Goal: Check status: Check status

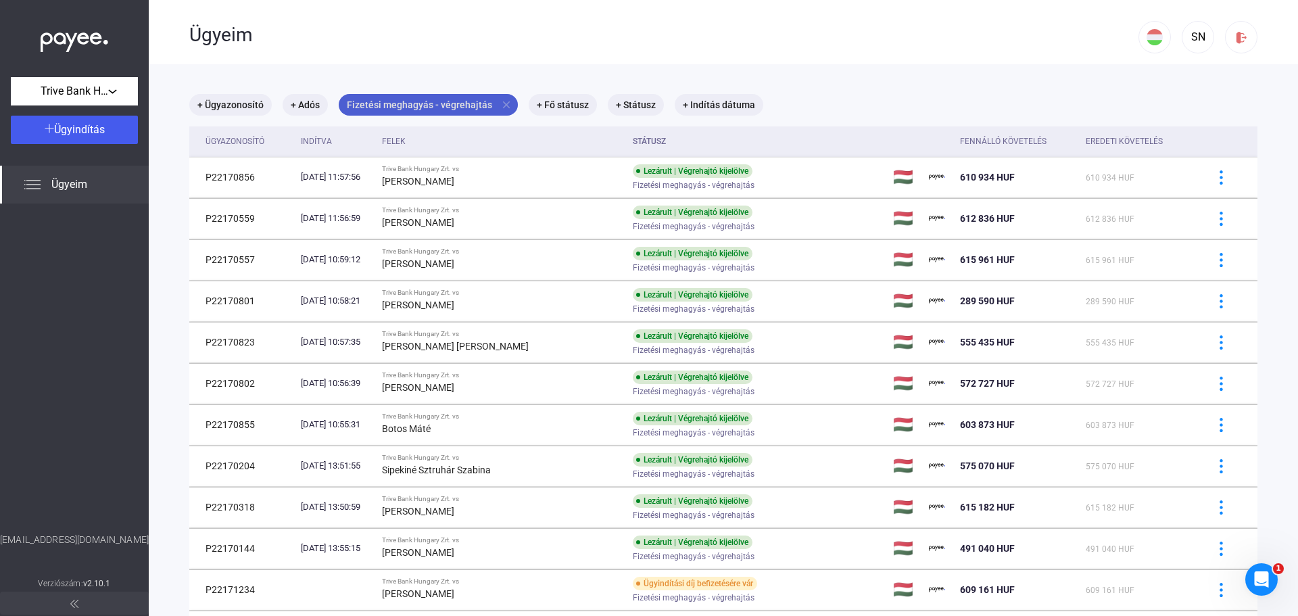
click at [503, 101] on mat-icon "close" at bounding box center [506, 105] width 12 height 12
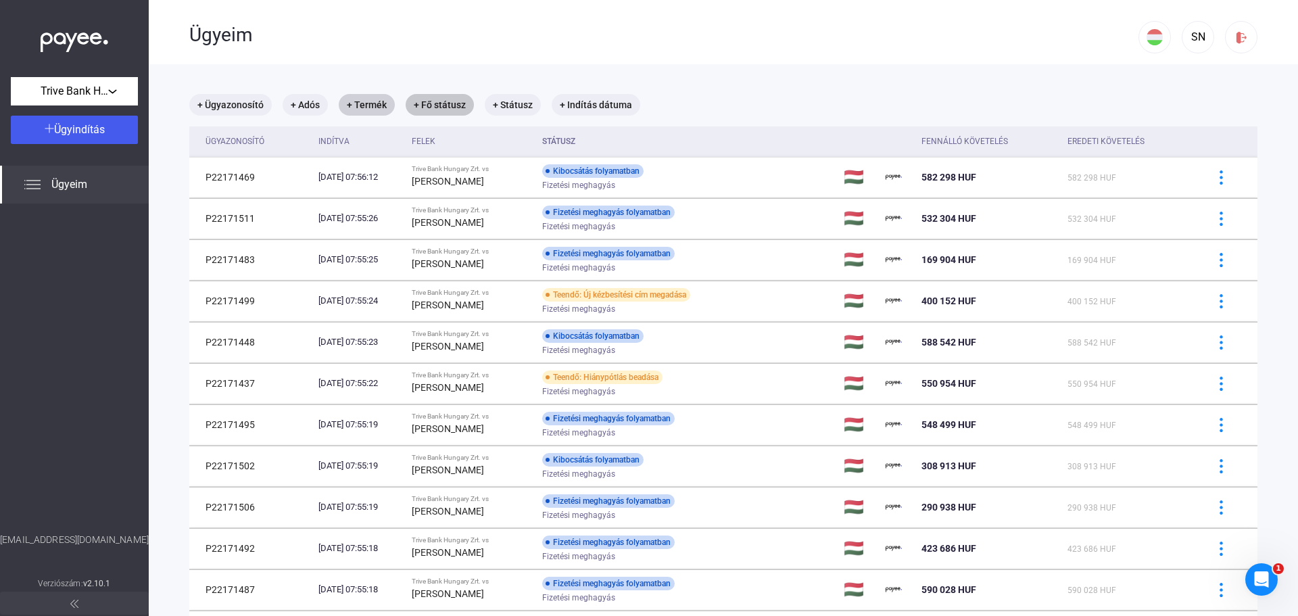
click at [437, 104] on mat-chip "+ Fő státusz" at bounding box center [440, 105] width 68 height 22
click at [485, 142] on div "Válassz..." at bounding box center [474, 146] width 87 height 16
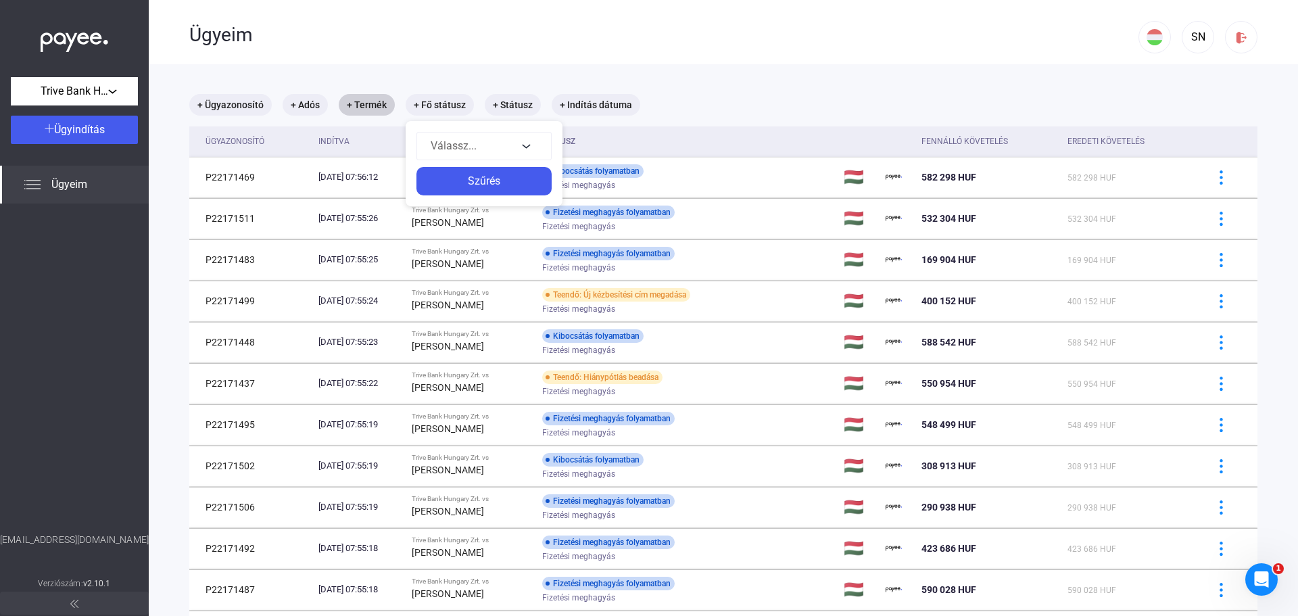
click at [374, 103] on div at bounding box center [649, 308] width 1298 height 616
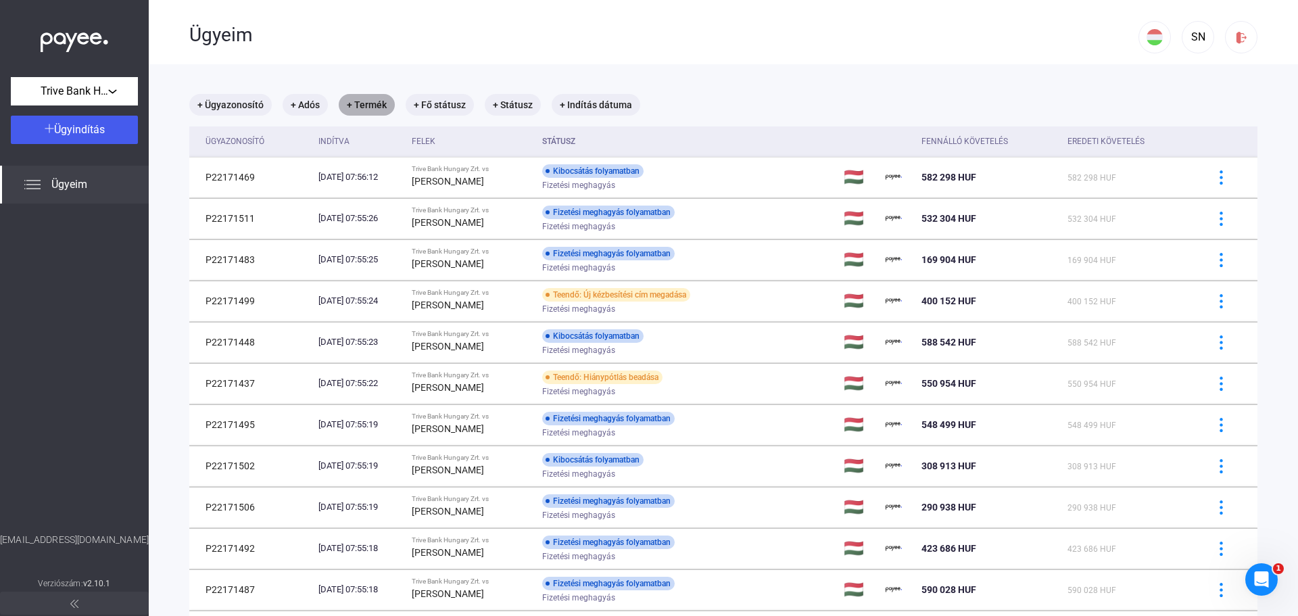
click at [374, 103] on mat-chip "+ Termék" at bounding box center [367, 105] width 56 height 22
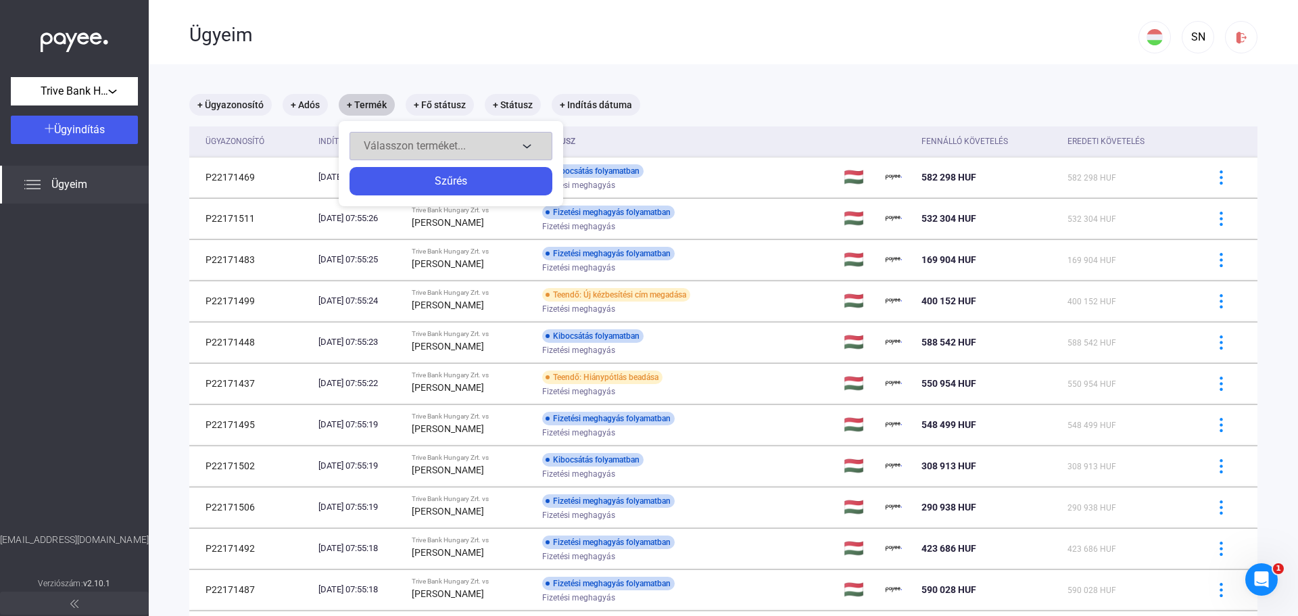
click at [476, 153] on div "Válasszon terméket..." at bounding box center [441, 146] width 154 height 16
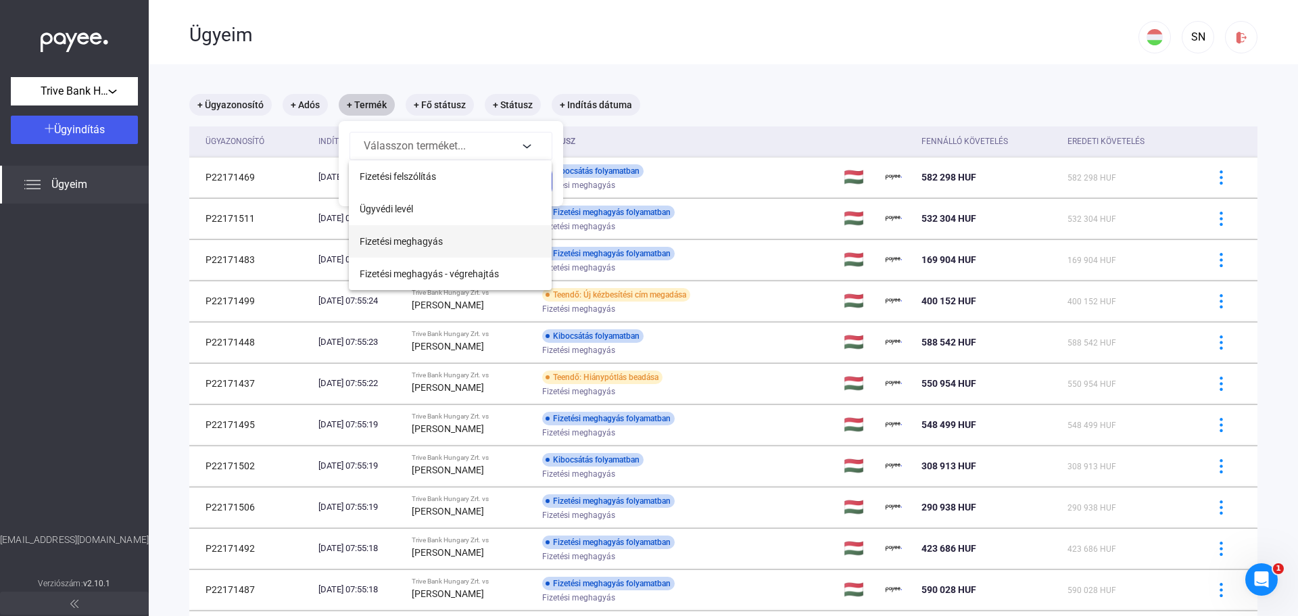
click at [427, 240] on span "Fizetési meghagyás" at bounding box center [401, 241] width 83 height 16
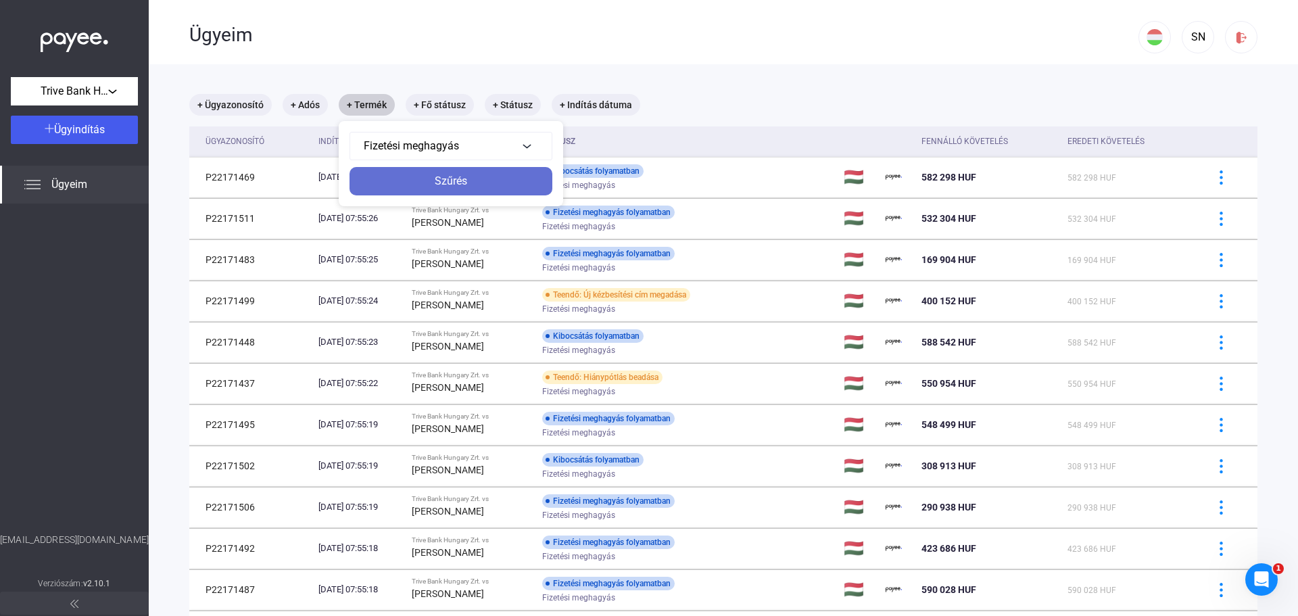
click at [452, 185] on div "Szűrés" at bounding box center [450, 181] width 195 height 16
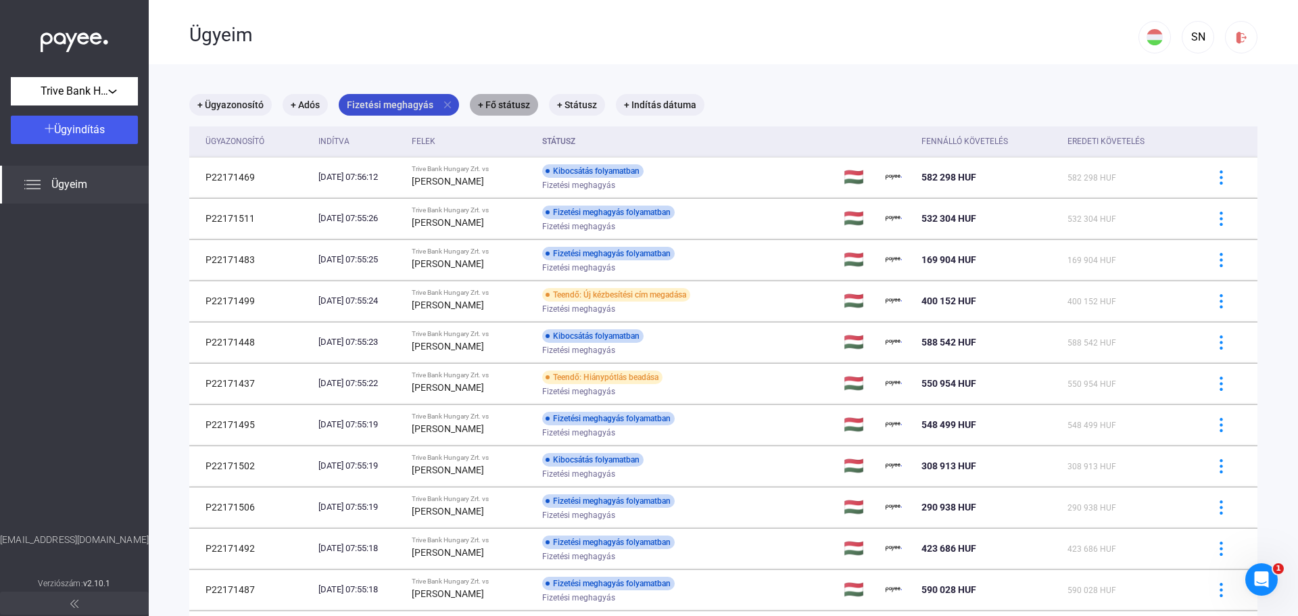
click at [516, 105] on mat-chip "+ Fő státusz" at bounding box center [504, 105] width 68 height 22
click at [543, 141] on div "Válassz..." at bounding box center [538, 146] width 87 height 16
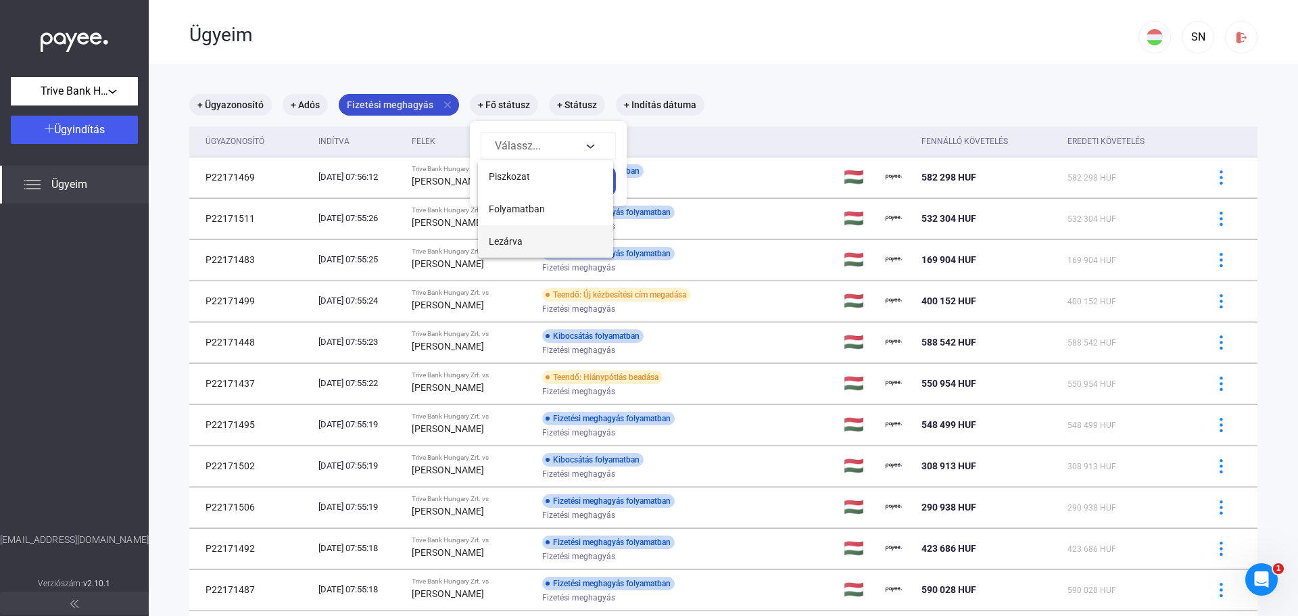
click at [519, 239] on span "Lezárva" at bounding box center [506, 241] width 34 height 16
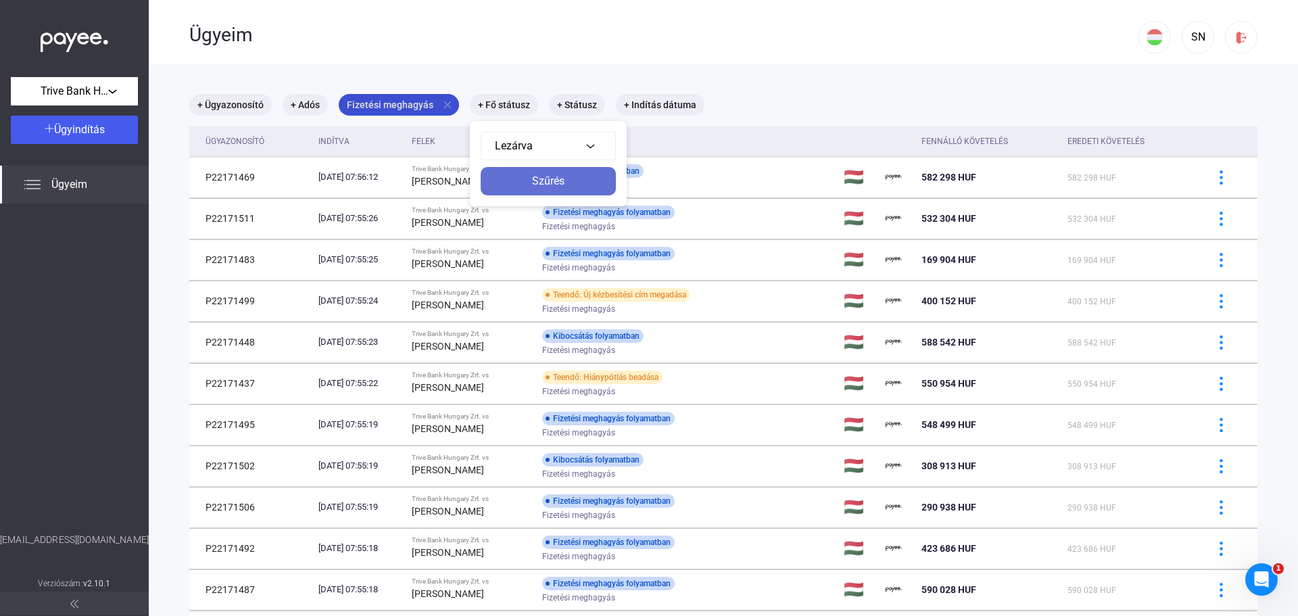
click at [574, 178] on div "Szűrés" at bounding box center [548, 181] width 127 height 16
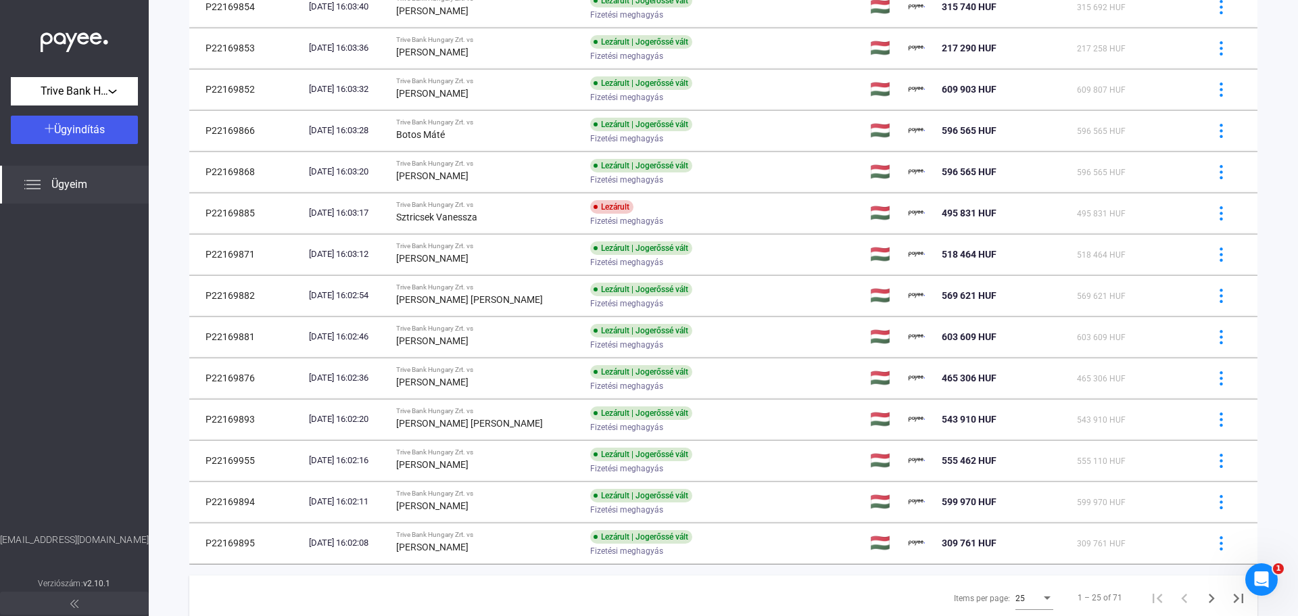
scroll to position [733, 0]
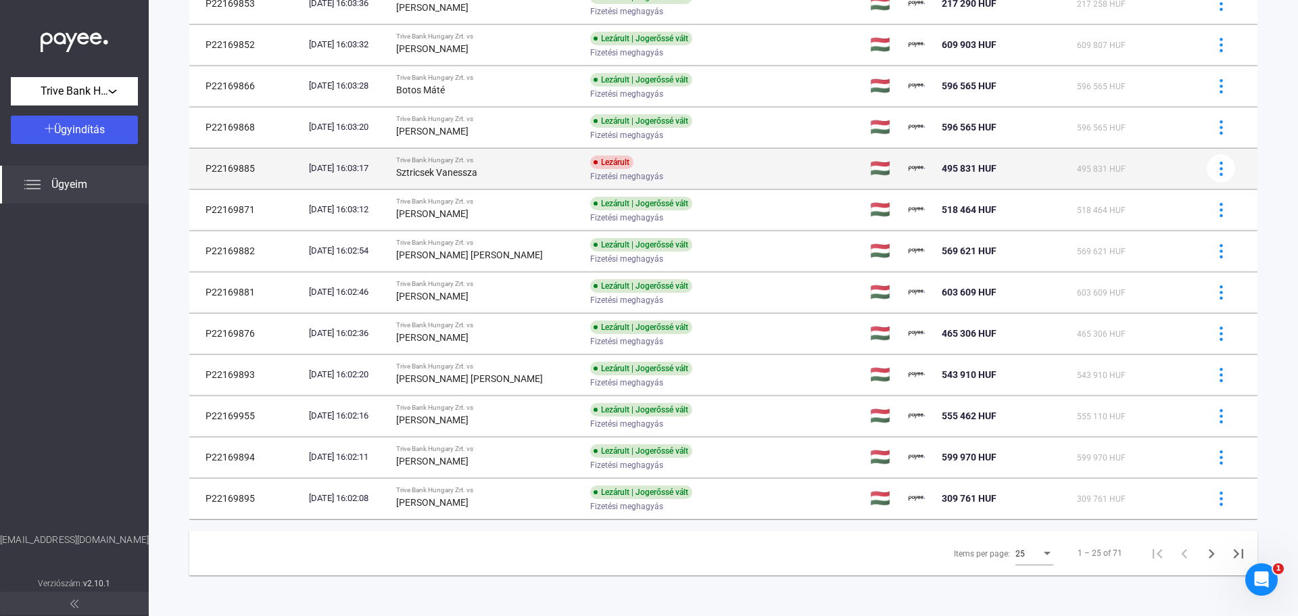
click at [706, 166] on div "Lezárult Fizetési meghagyás" at bounding box center [698, 168] width 216 height 26
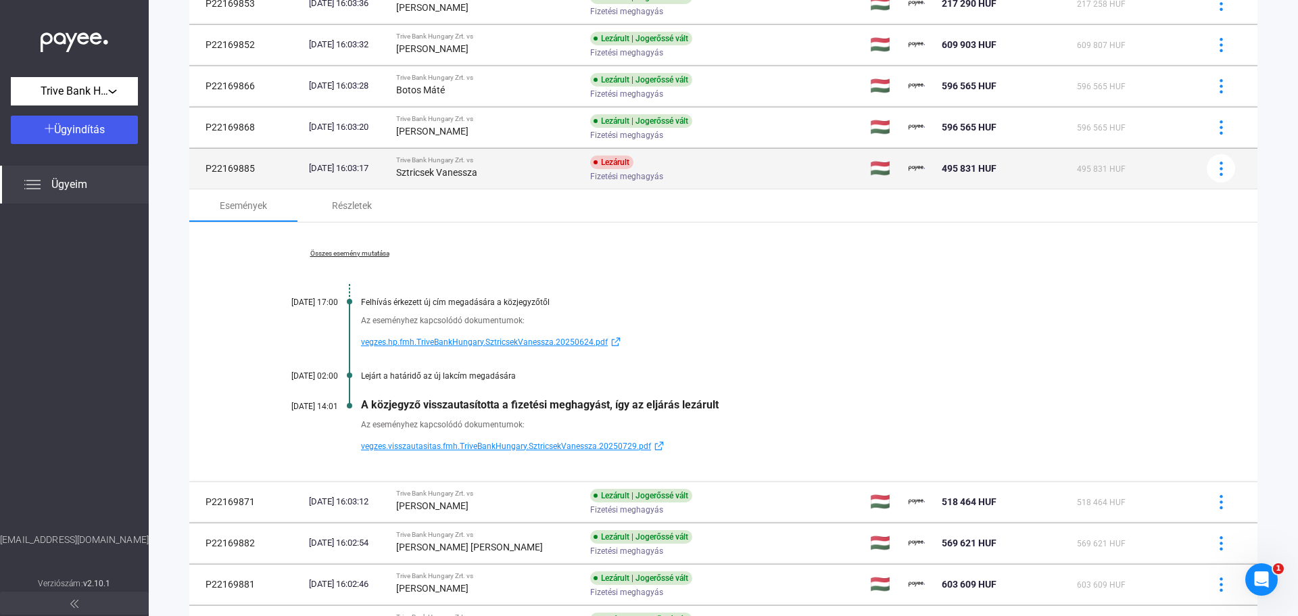
click at [758, 176] on div "Fizetési meghagyás" at bounding box center [698, 177] width 216 height 10
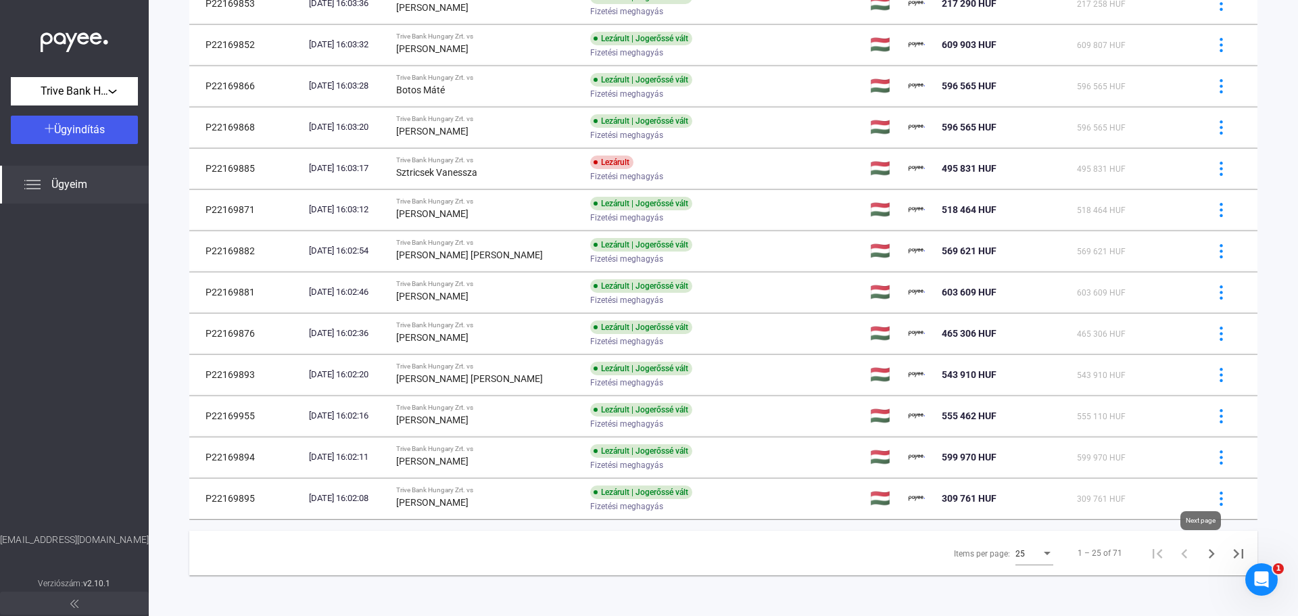
click at [1202, 558] on icon "Next page" at bounding box center [1211, 553] width 19 height 19
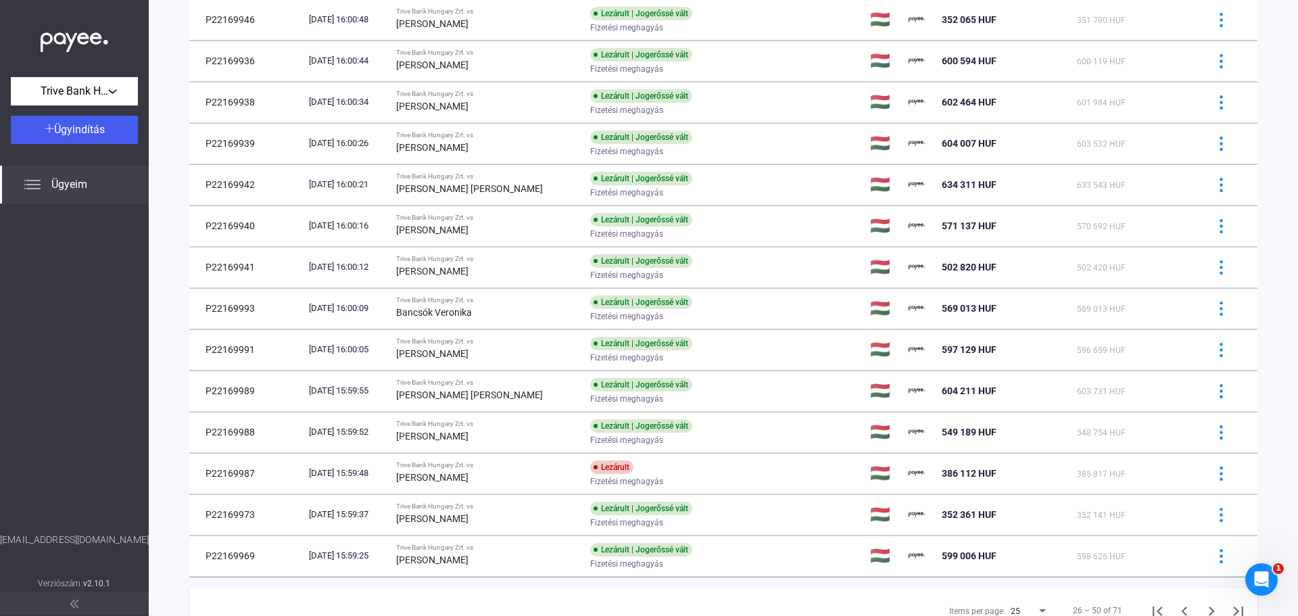
scroll to position [679, 0]
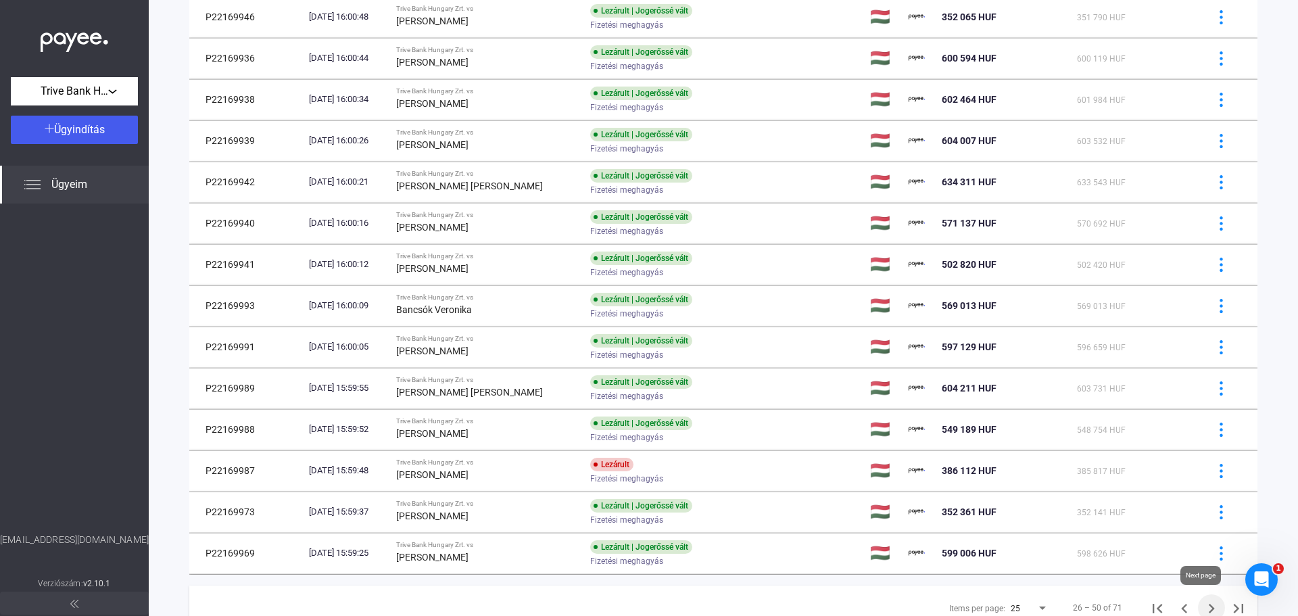
click at [1208, 606] on icon "Next page" at bounding box center [1211, 608] width 6 height 9
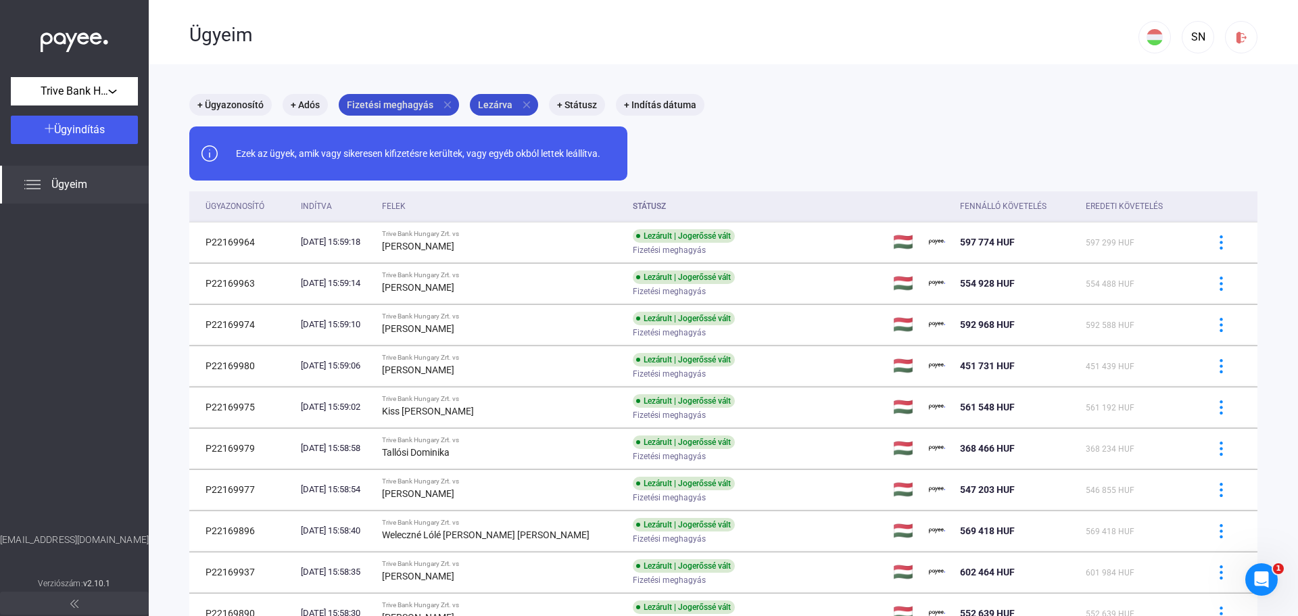
click at [520, 104] on mat-icon "close" at bounding box center [526, 105] width 12 height 12
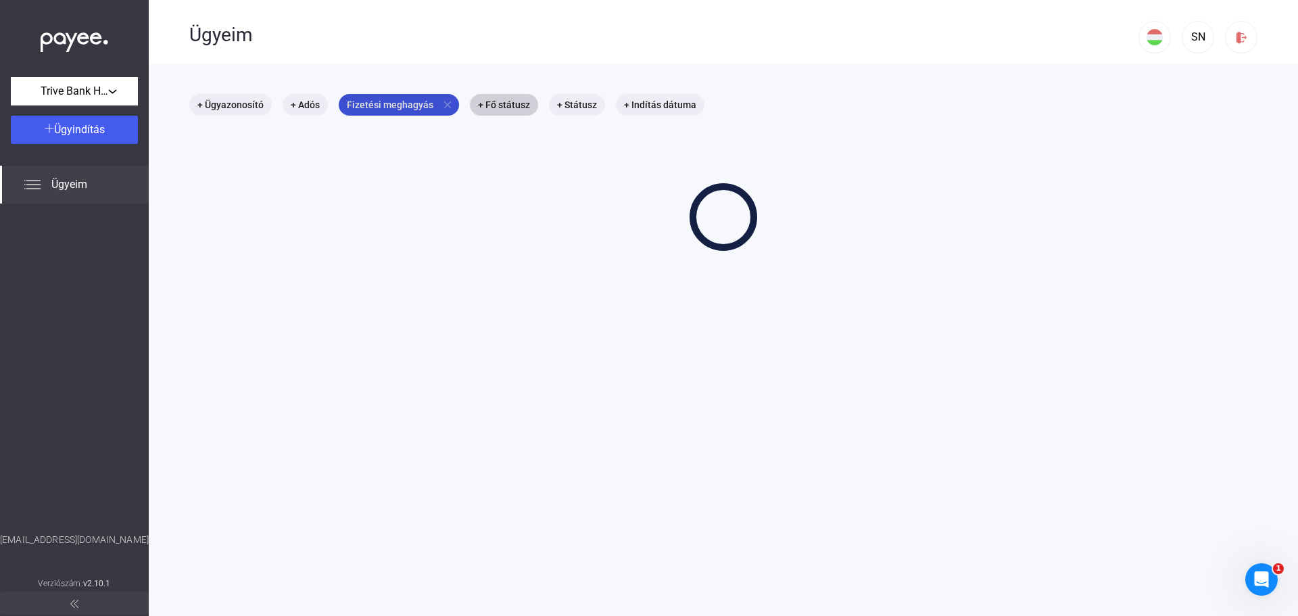
click at [443, 105] on mat-icon "close" at bounding box center [447, 105] width 12 height 12
click at [358, 105] on mat-chip "+ Termék" at bounding box center [367, 105] width 56 height 22
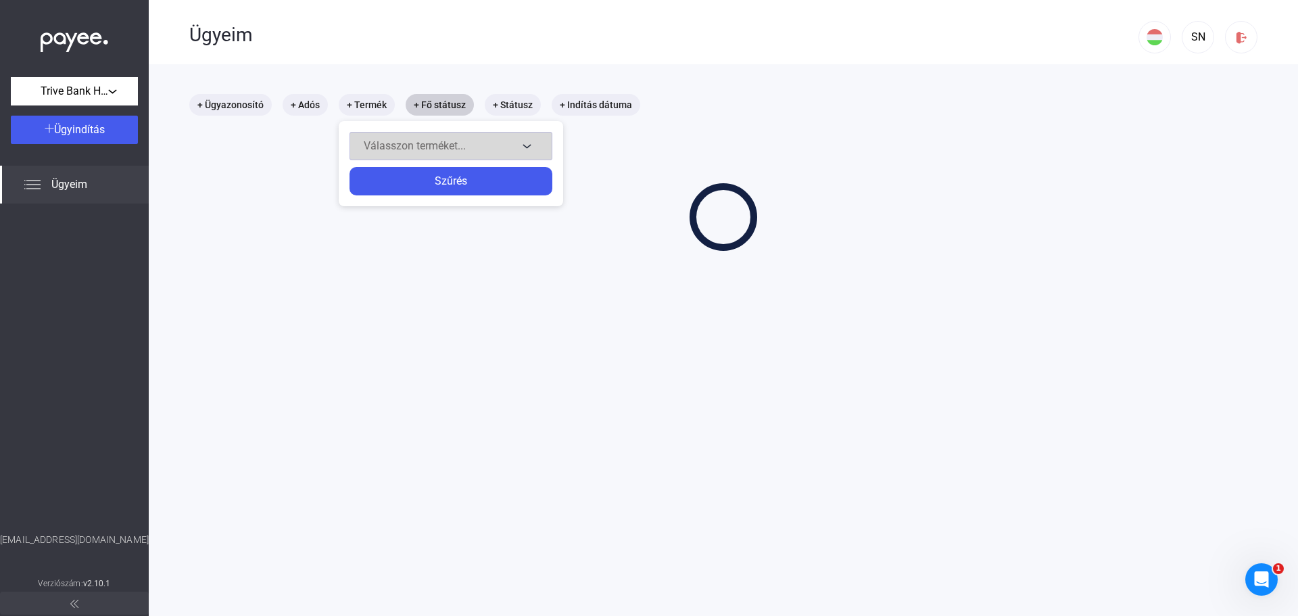
click at [427, 147] on span "Válasszon terméket..." at bounding box center [415, 145] width 102 height 13
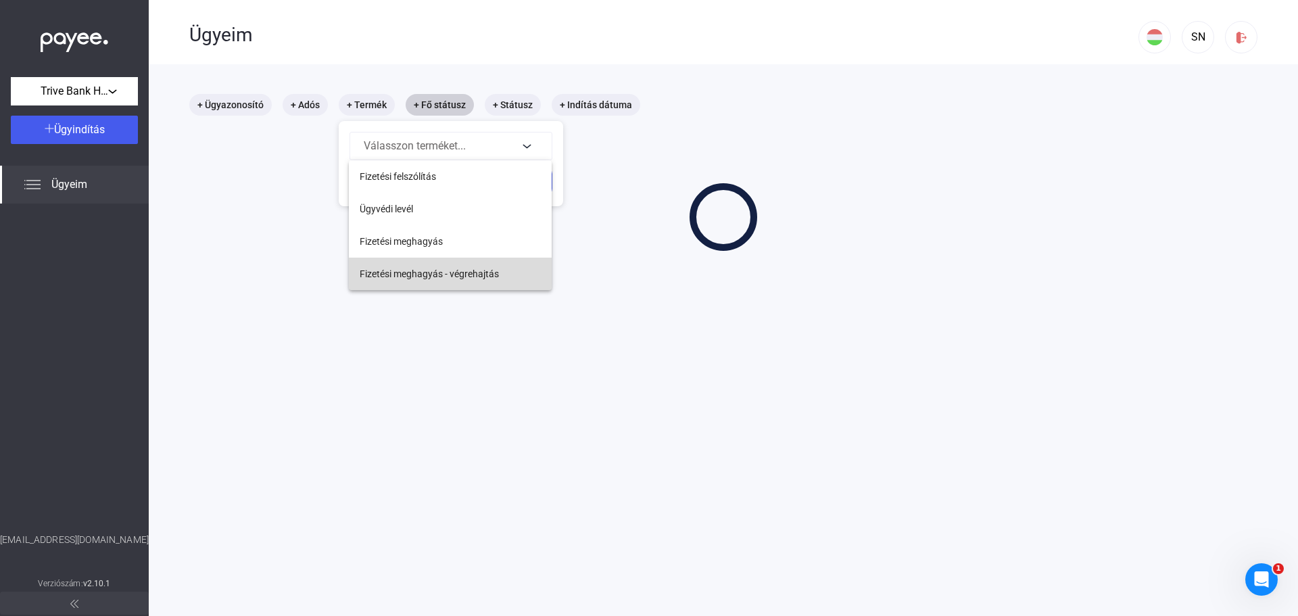
click at [426, 272] on span "Fizetési meghagyás - végrehajtás" at bounding box center [429, 274] width 139 height 16
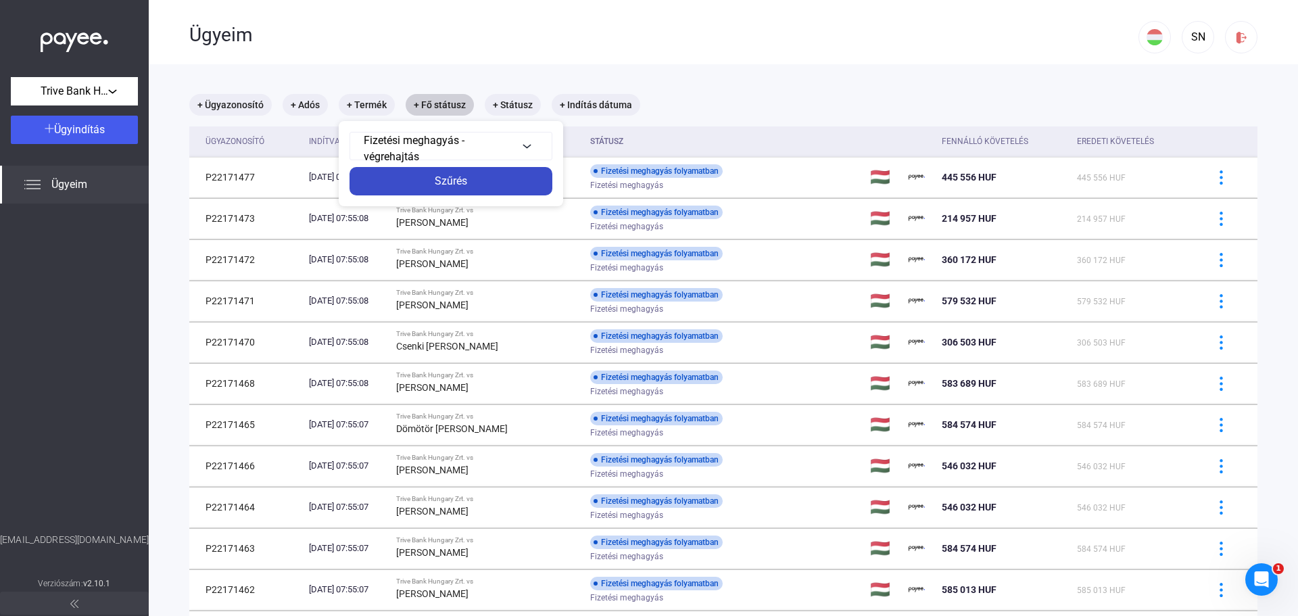
click at [449, 180] on div "Szűrés" at bounding box center [450, 181] width 195 height 16
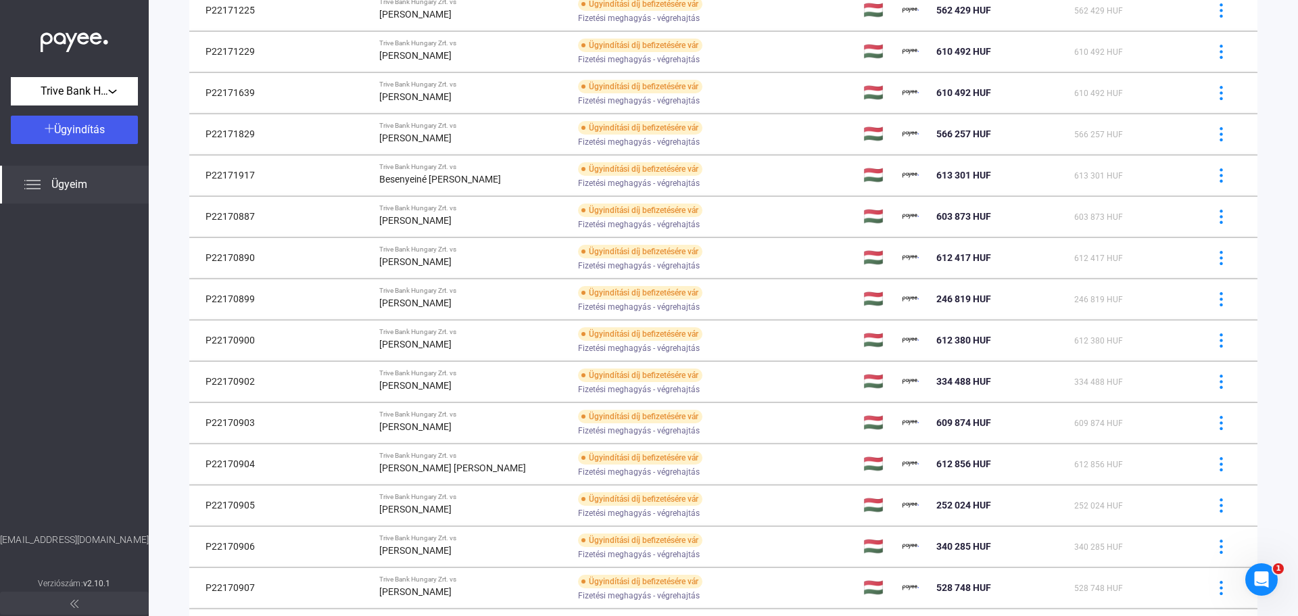
scroll to position [170, 0]
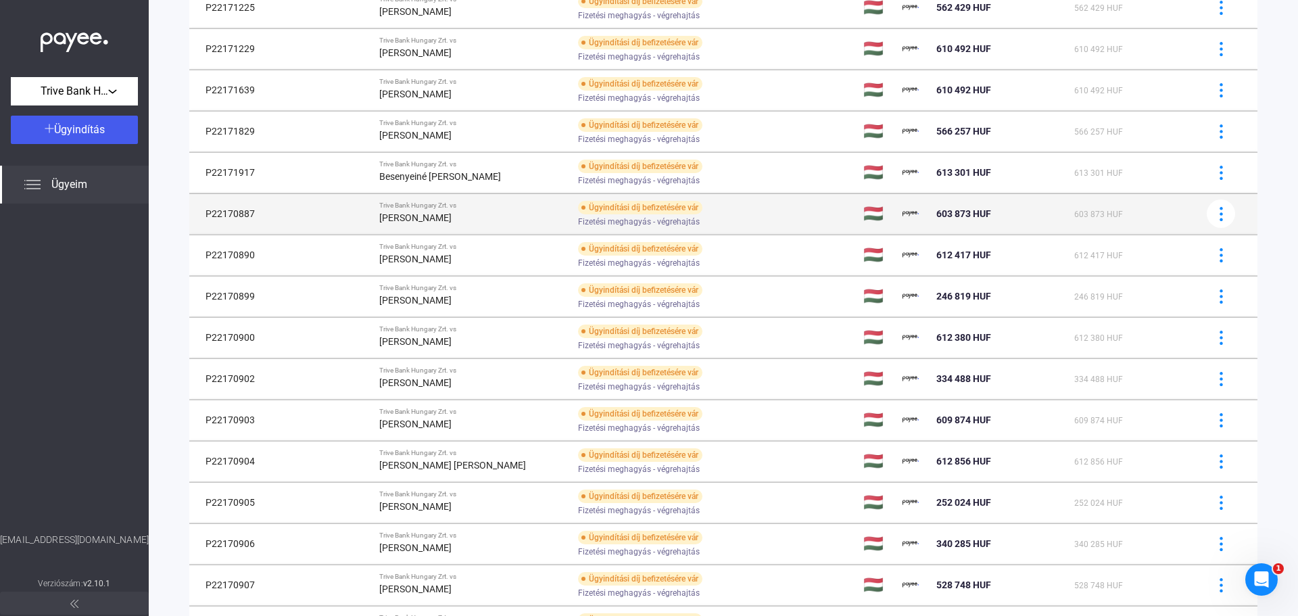
click at [780, 213] on td "Ügyindítási díj befizetésére vár Fizetési meghagyás - végrehajtás" at bounding box center [714, 213] width 285 height 41
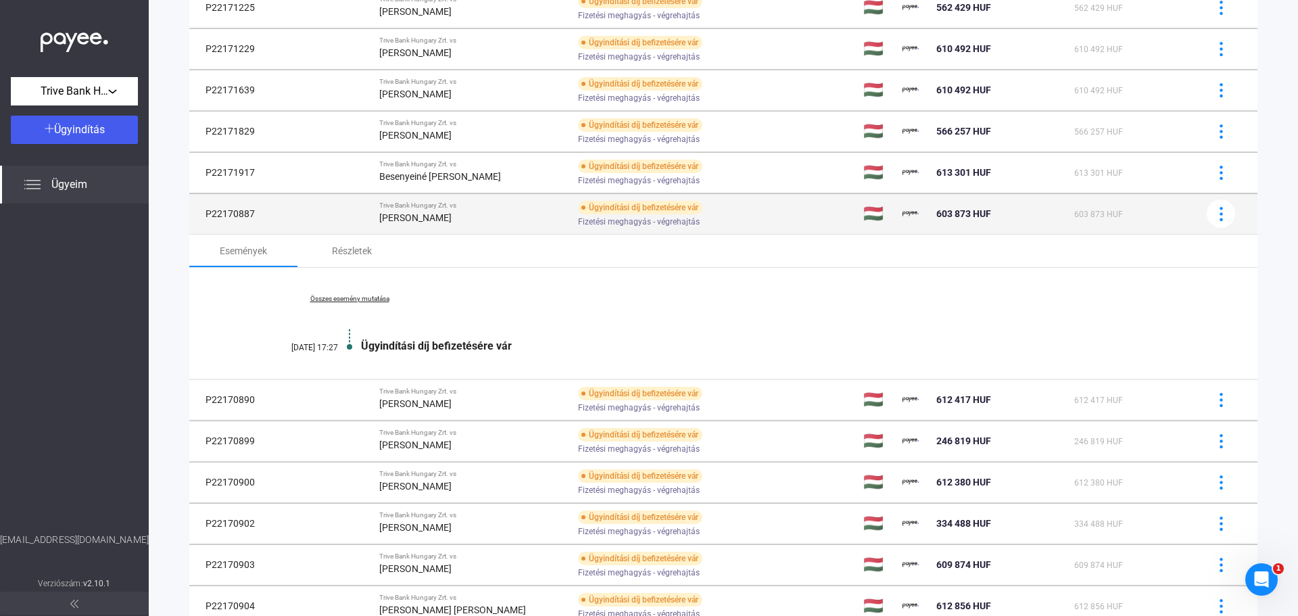
click at [780, 213] on td "Ügyindítási díj befizetésére vár Fizetési meghagyás - végrehajtás" at bounding box center [714, 213] width 285 height 41
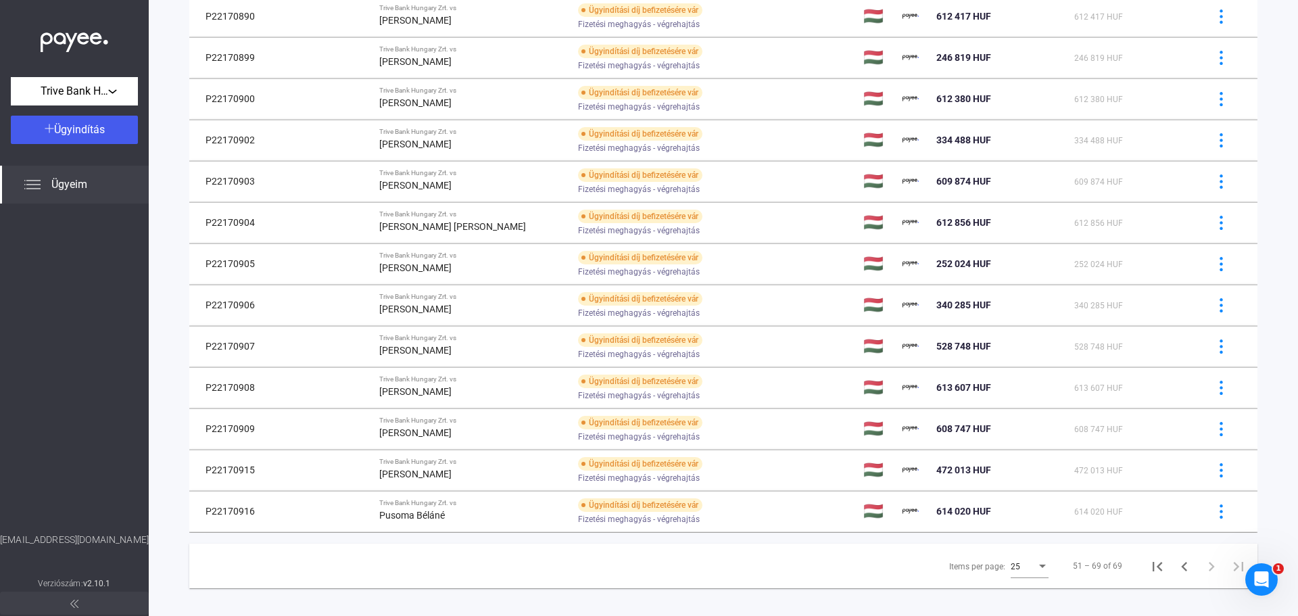
scroll to position [421, 0]
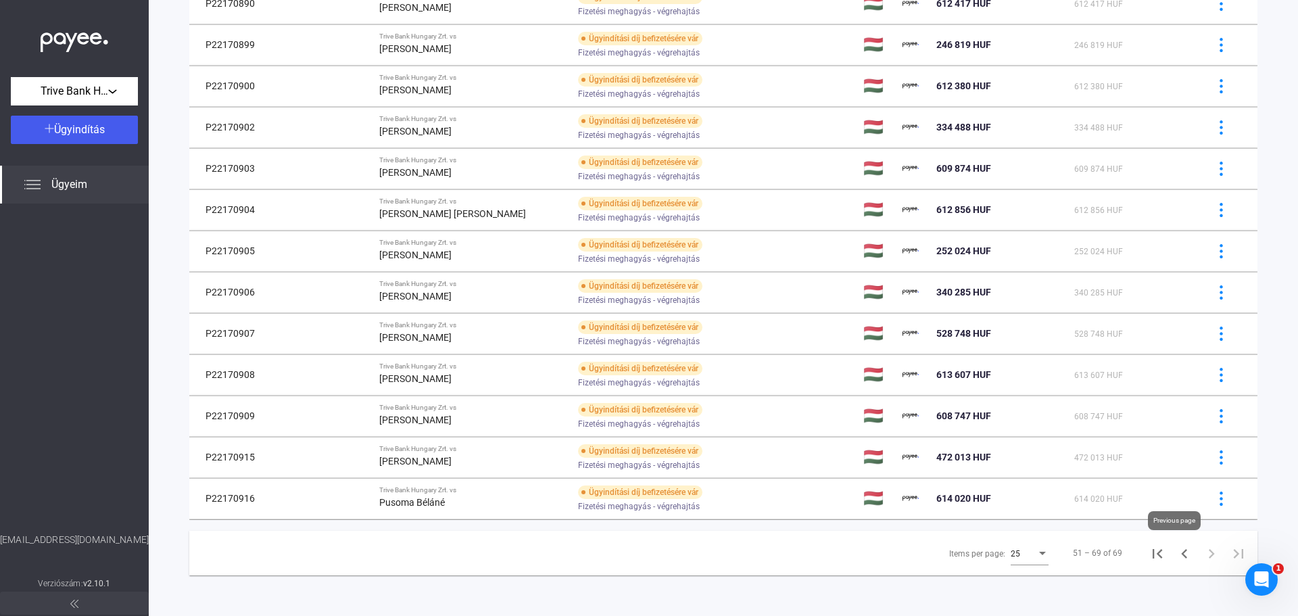
click at [1175, 553] on icon "Previous page" at bounding box center [1184, 553] width 19 height 19
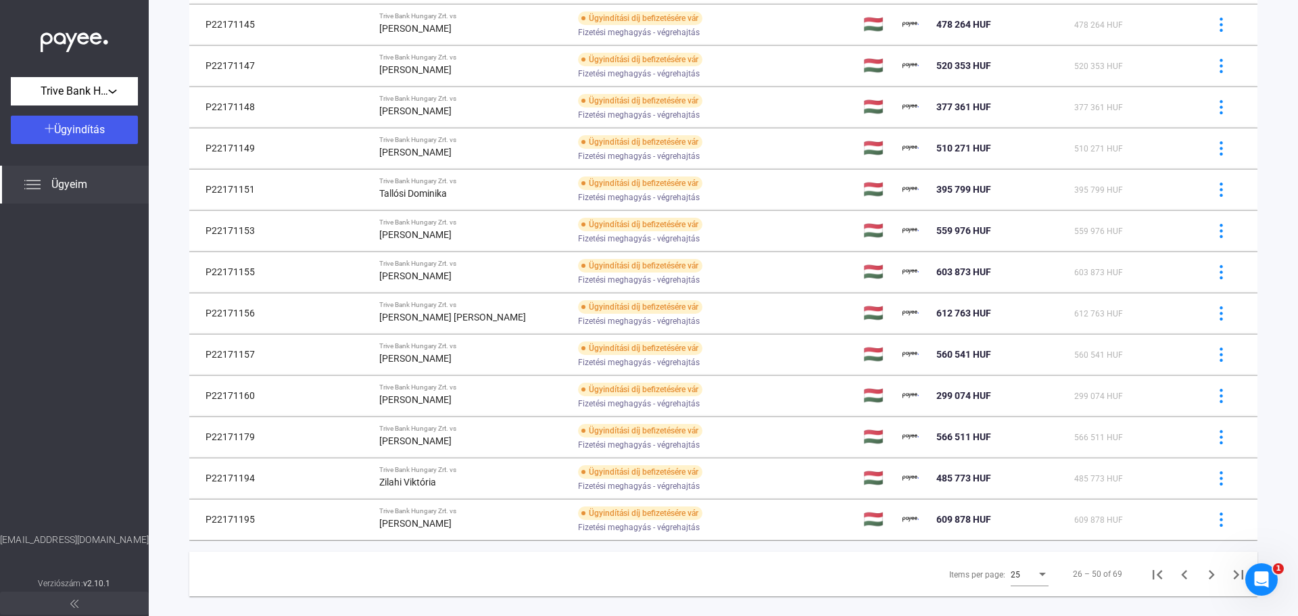
scroll to position [649, 0]
click at [1175, 572] on icon "Previous page" at bounding box center [1184, 573] width 19 height 19
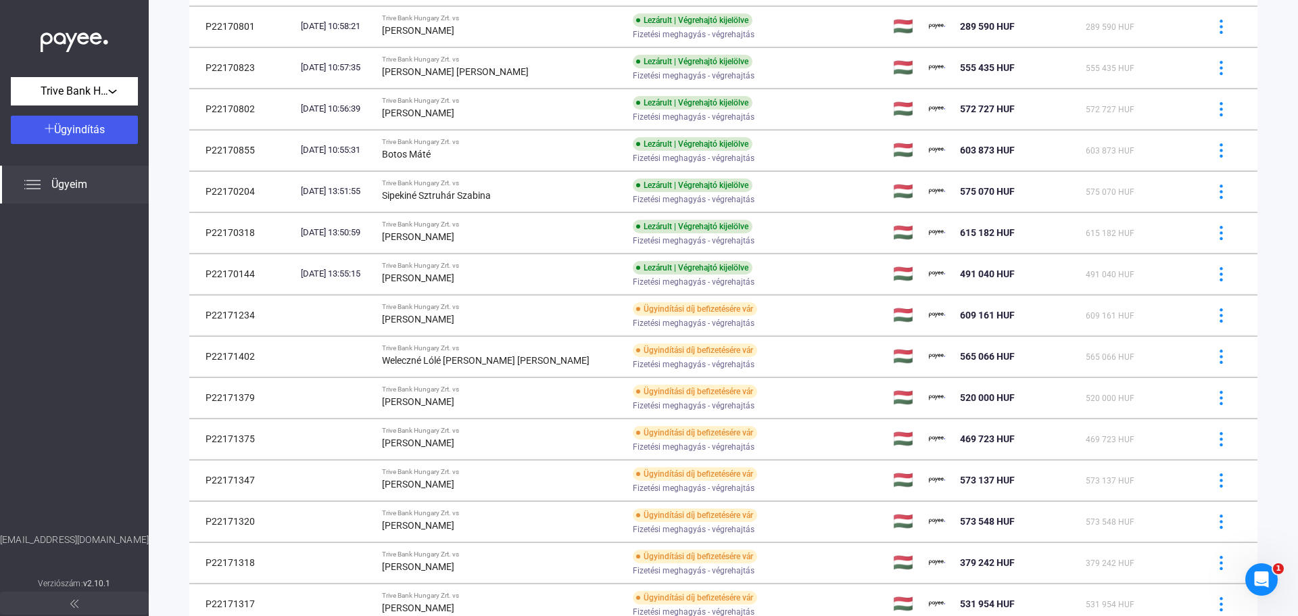
scroll to position [282, 0]
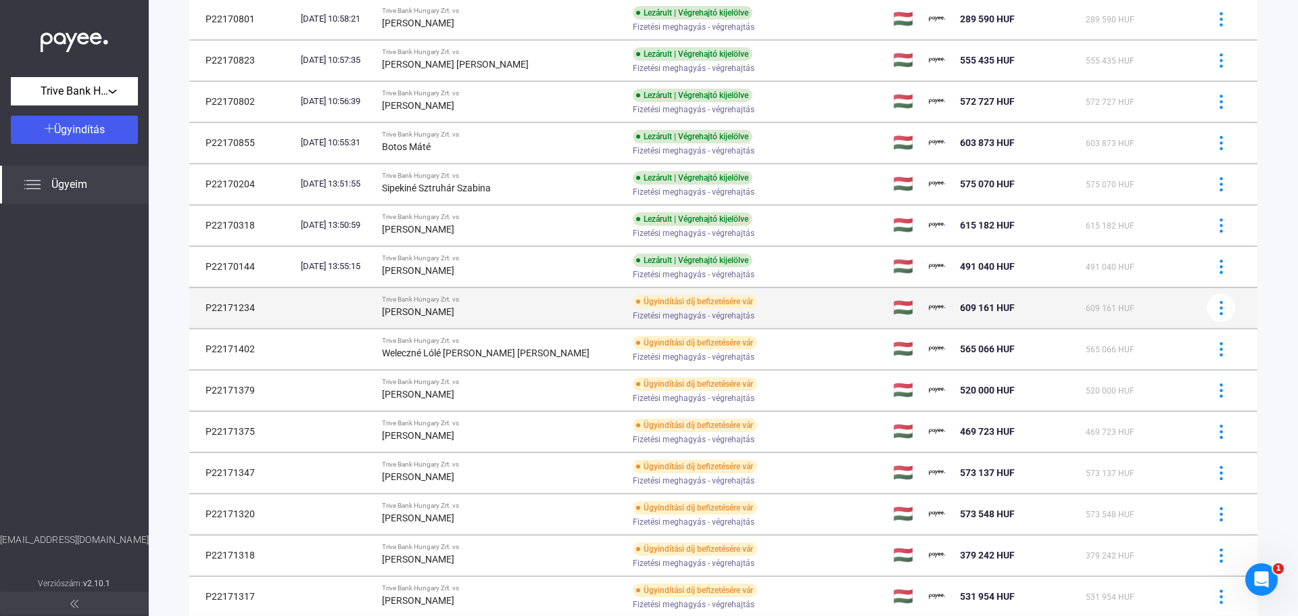
click at [783, 317] on div "Fizetési meghagyás - végrehajtás" at bounding box center [741, 316] width 216 height 10
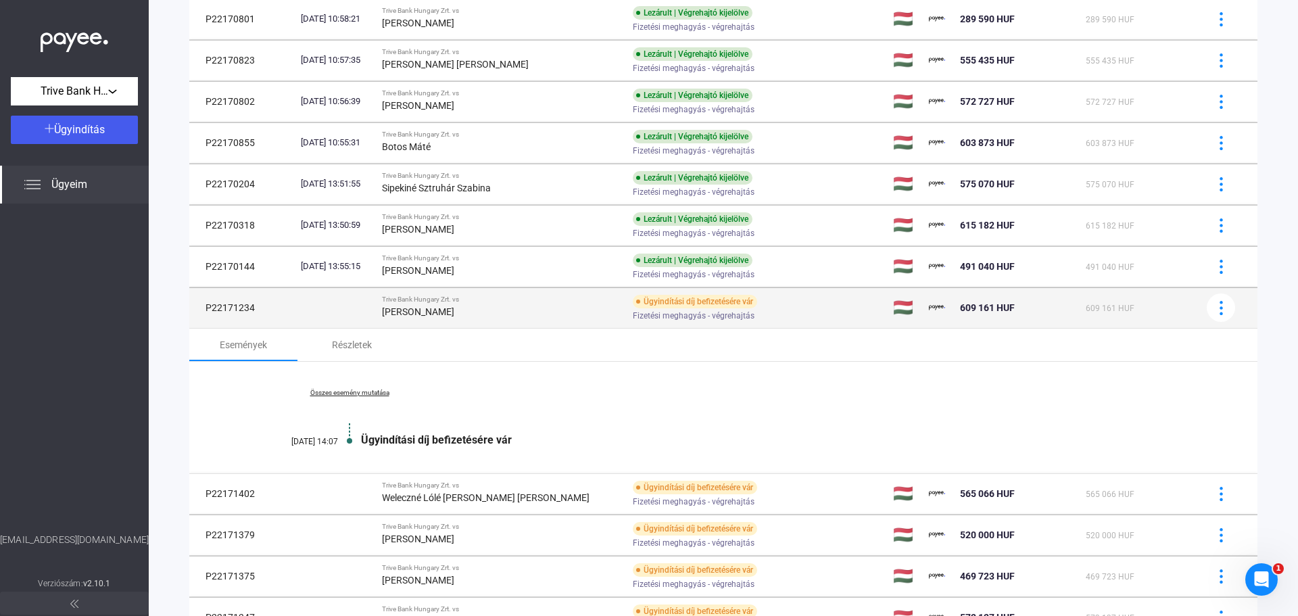
click at [783, 313] on div "Fizetési meghagyás - végrehajtás" at bounding box center [741, 316] width 216 height 10
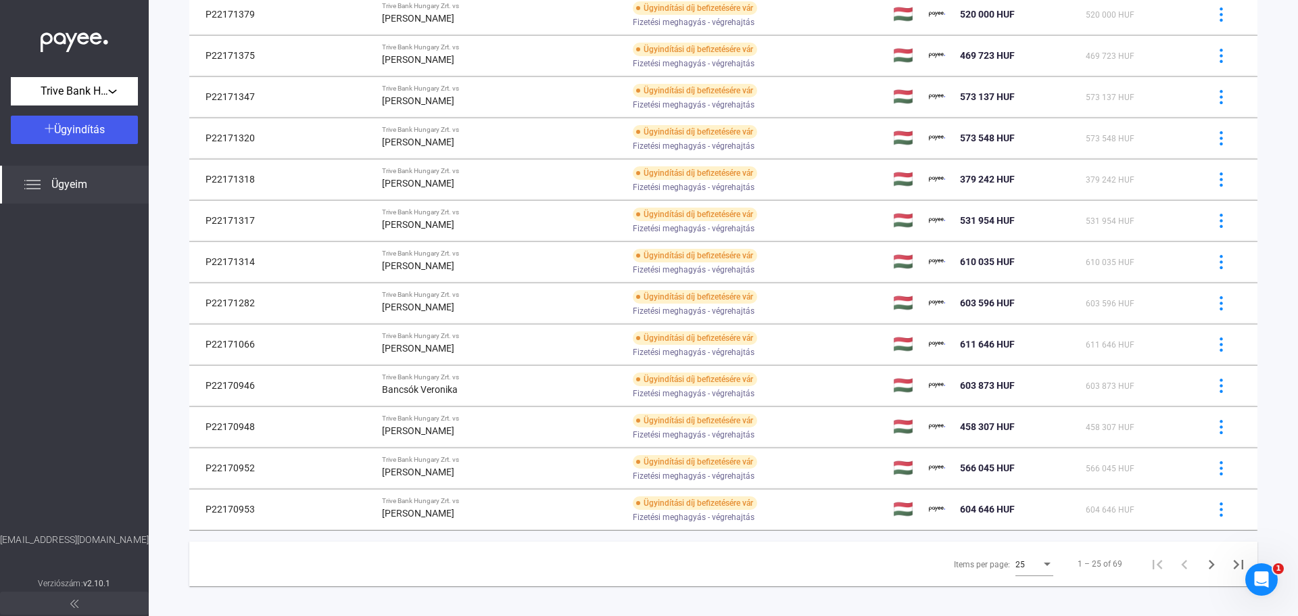
scroll to position [668, 0]
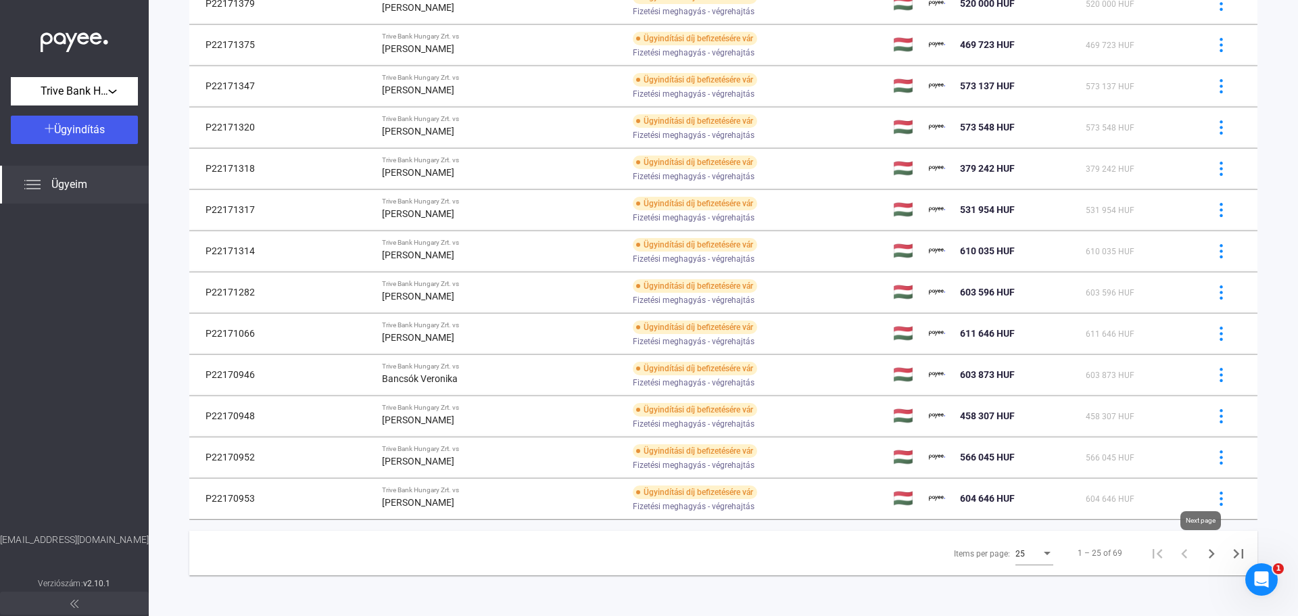
click at [1202, 553] on icon "Next page" at bounding box center [1211, 553] width 19 height 19
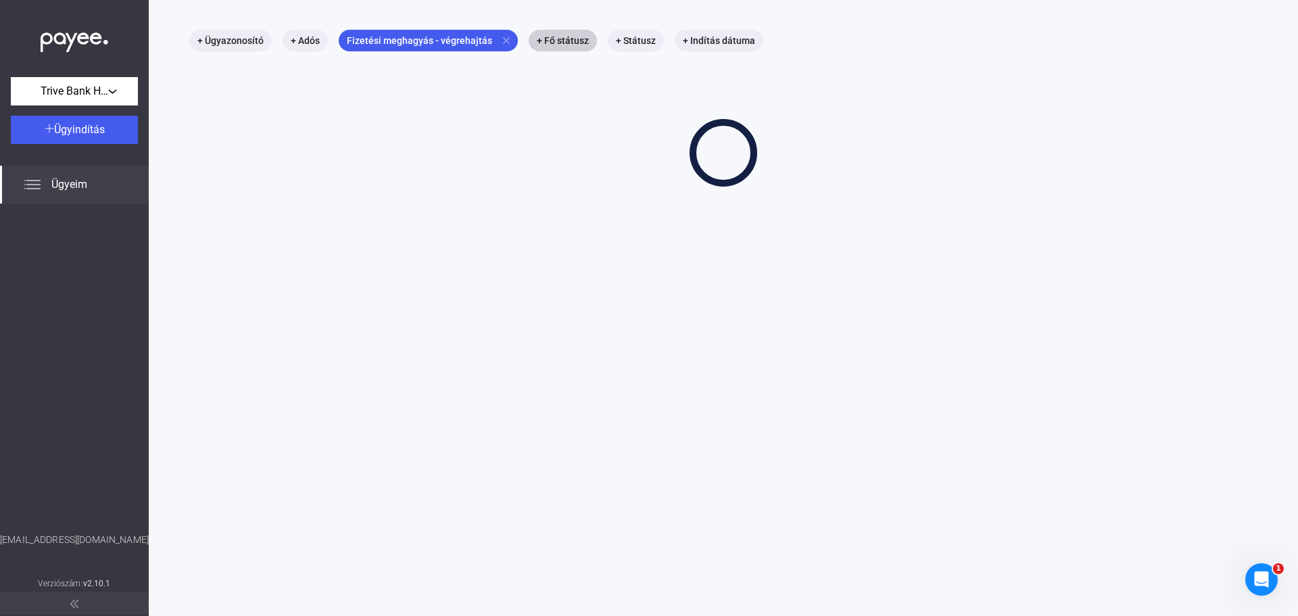
scroll to position [64, 0]
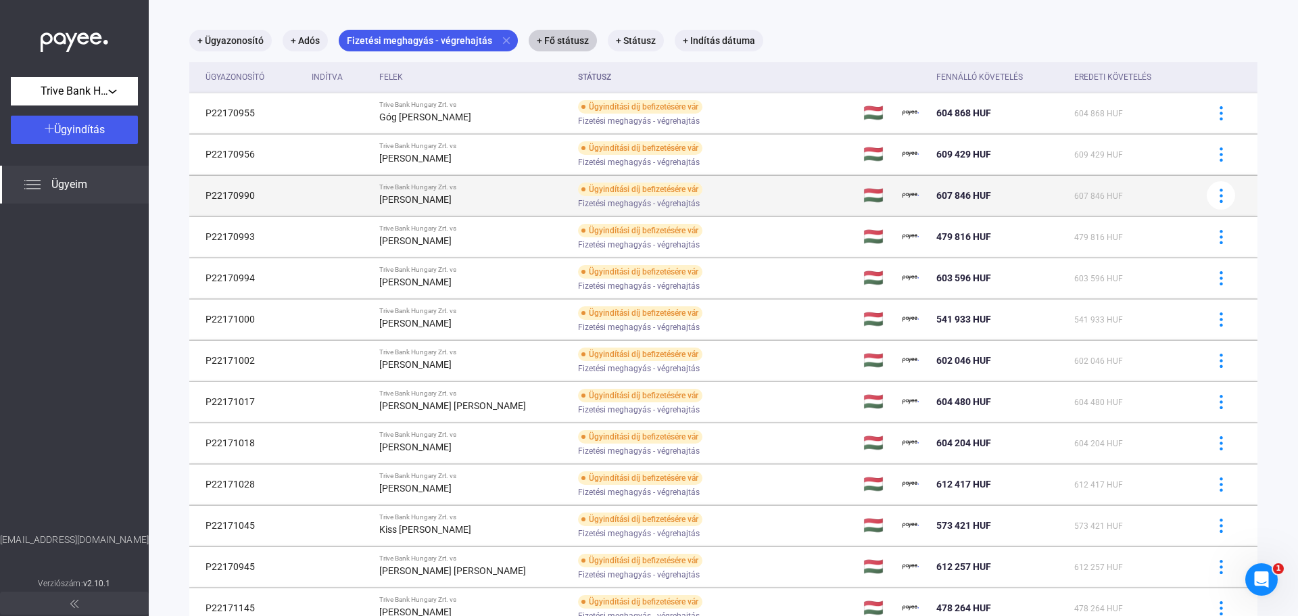
click at [743, 193] on div "Ügyindítási díj befizetésére vár Fizetési meghagyás - végrehajtás" at bounding box center [686, 195] width 216 height 26
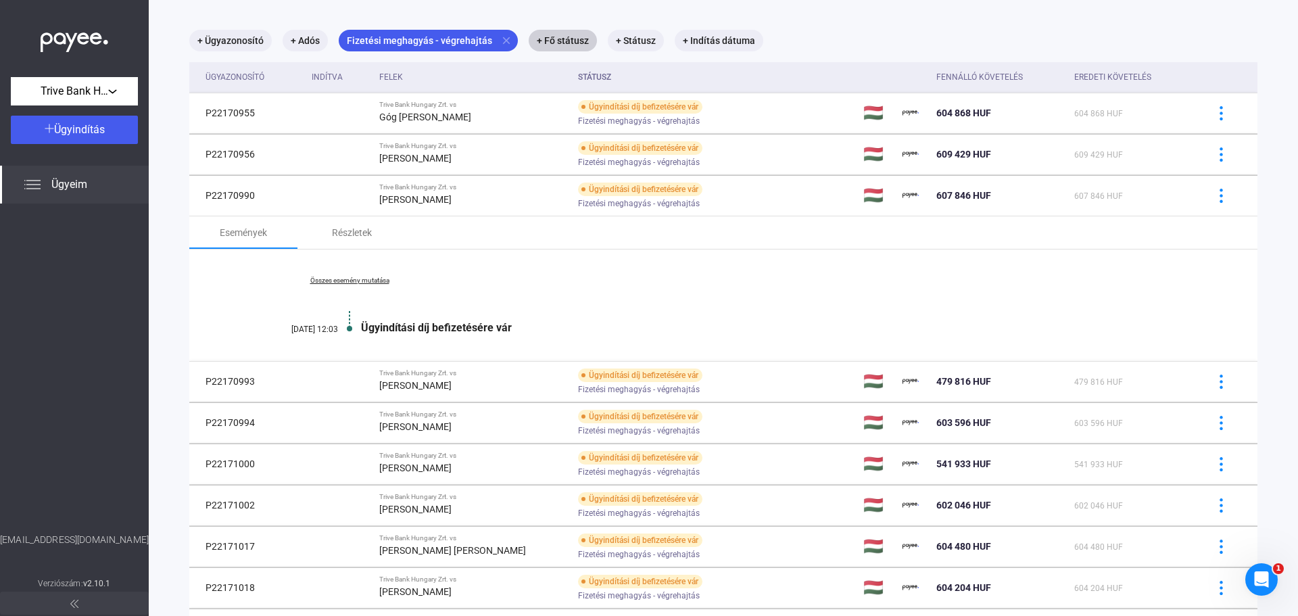
click at [330, 275] on div "Összes esemény mutatása [DATE] 12:03 Ügyindítási díj befizetésére vár" at bounding box center [723, 305] width 1068 height 112
click at [328, 280] on link "Összes esemény mutatása" at bounding box center [349, 280] width 185 height 8
click at [339, 279] on link "Kevesebb esemény mutatása" at bounding box center [349, 280] width 185 height 8
click at [339, 278] on link "Összes esemény mutatása" at bounding box center [349, 280] width 185 height 8
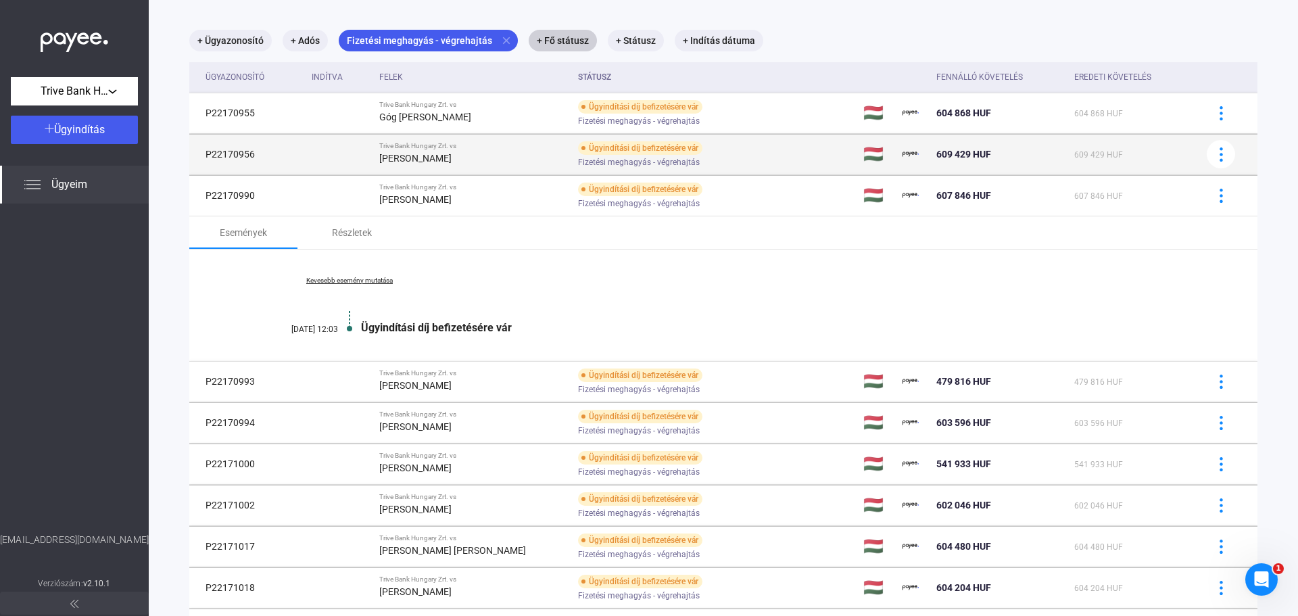
click at [697, 160] on div "Fizetési meghagyás - végrehajtás" at bounding box center [686, 162] width 216 height 10
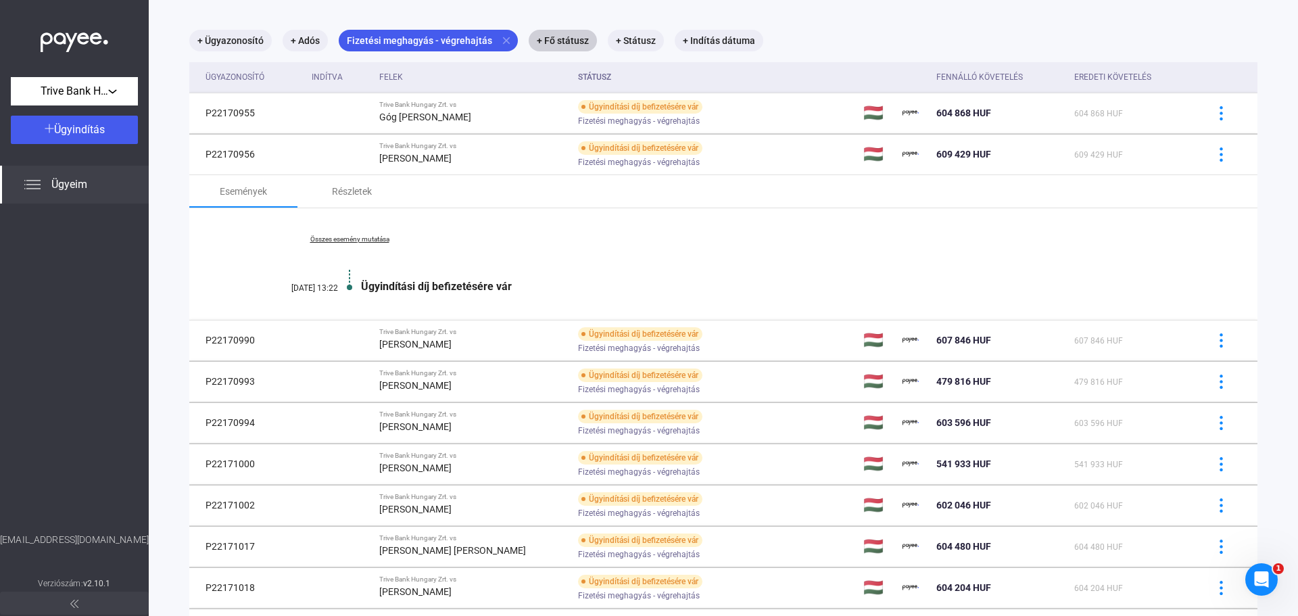
click at [639, 257] on div "Összes esemény mutatása [DATE] 13:22 Ügyindítási díj befizetésére vár" at bounding box center [723, 264] width 1068 height 112
